Goal: Information Seeking & Learning: Learn about a topic

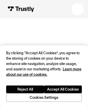
click at [78, 9] on div at bounding box center [77, 9] width 5 height 5
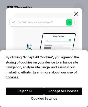
scroll to position [836, 0]
